Goal: Navigation & Orientation: Find specific page/section

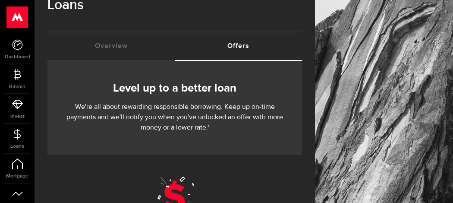
scroll to position [23, 0]
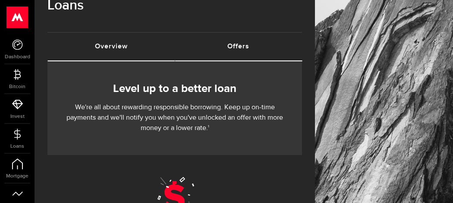
click at [117, 50] on link "Overview (requires attention)" at bounding box center [110, 47] width 127 height 28
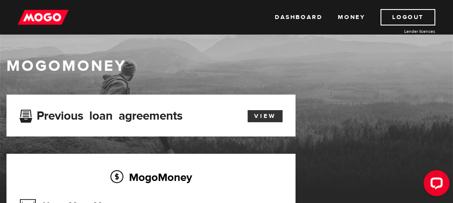
click at [263, 117] on link "View" at bounding box center [265, 116] width 35 height 12
click at [349, 17] on link "Money" at bounding box center [351, 17] width 27 height 16
